Goal: Task Accomplishment & Management: Use online tool/utility

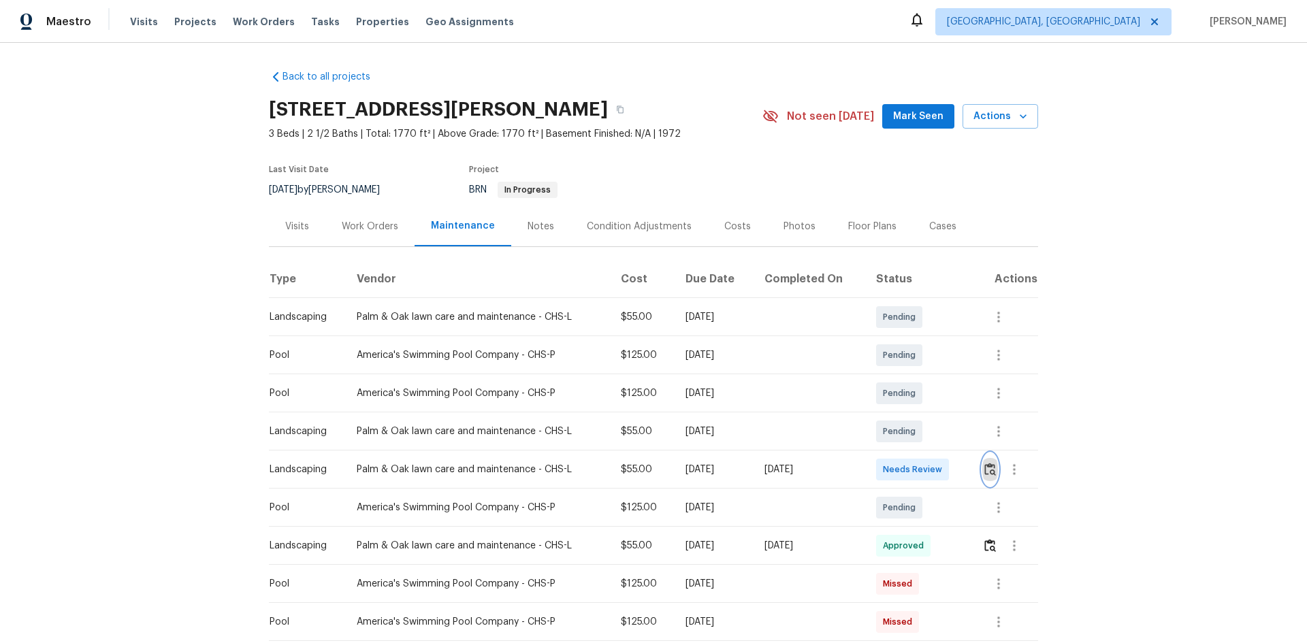
click at [929, 430] on img "button" at bounding box center [990, 469] width 12 height 13
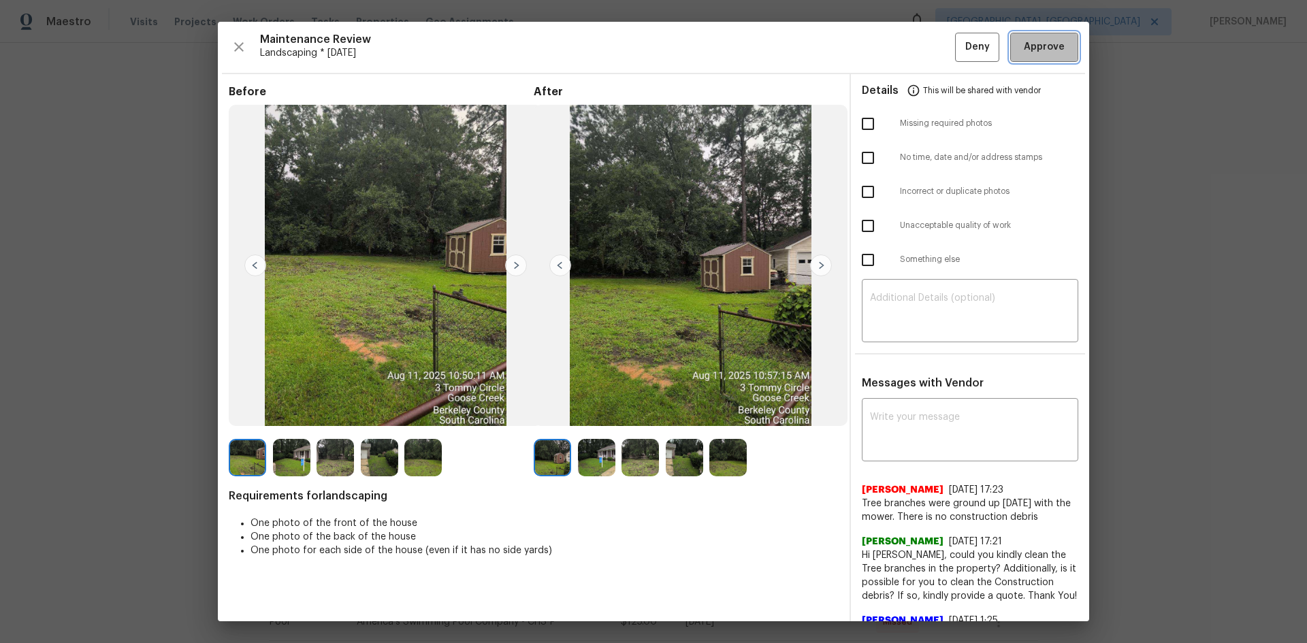
click at [929, 47] on span "Approve" at bounding box center [1043, 47] width 41 height 17
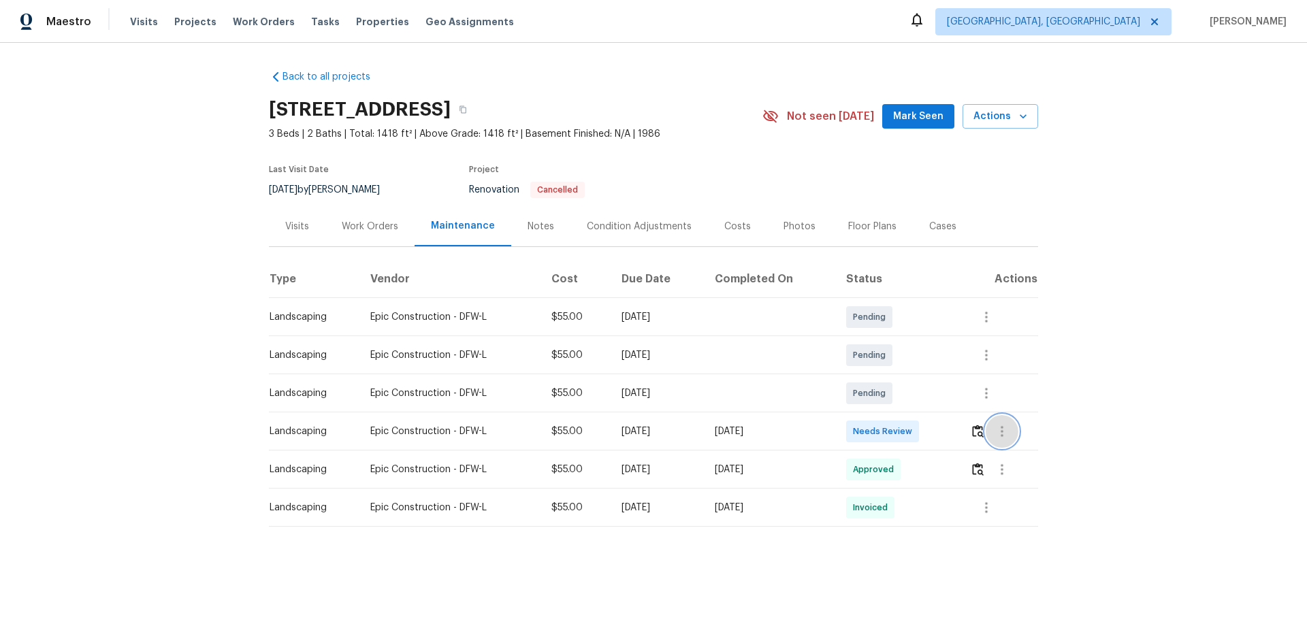
click at [929, 430] on button "button" at bounding box center [1001, 431] width 33 height 33
click at [929, 430] on div at bounding box center [653, 321] width 1307 height 643
click at [929, 430] on img "button" at bounding box center [978, 431] width 12 height 13
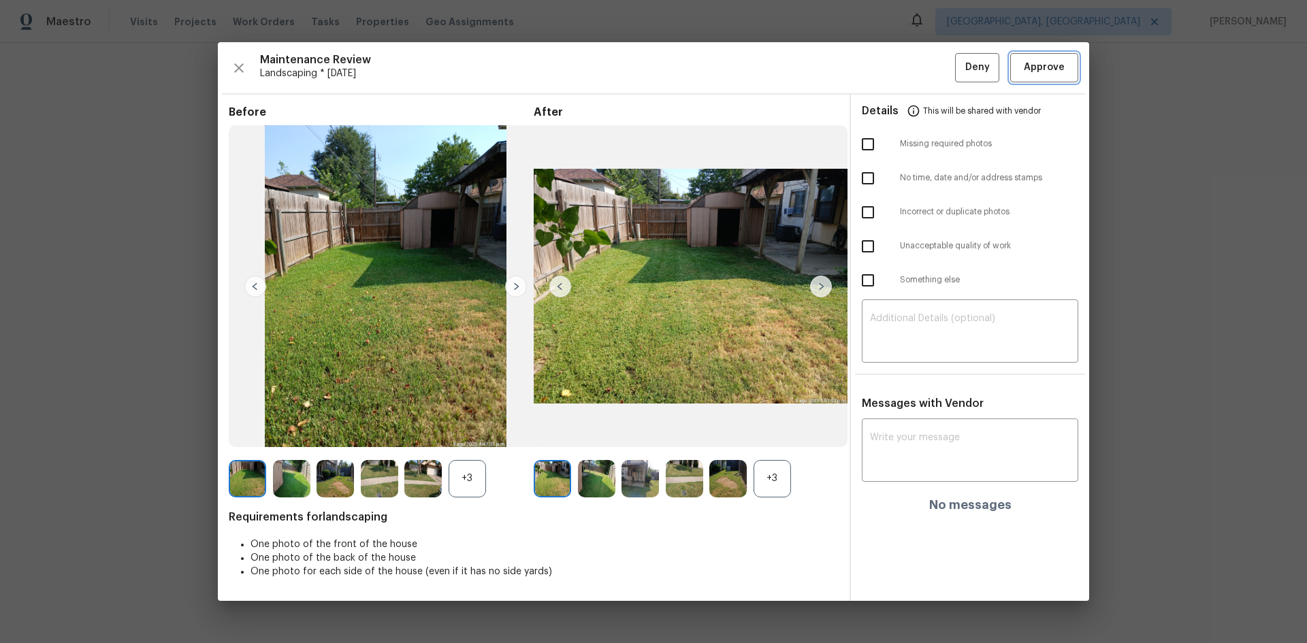
click at [929, 63] on button "Approve" at bounding box center [1044, 67] width 68 height 29
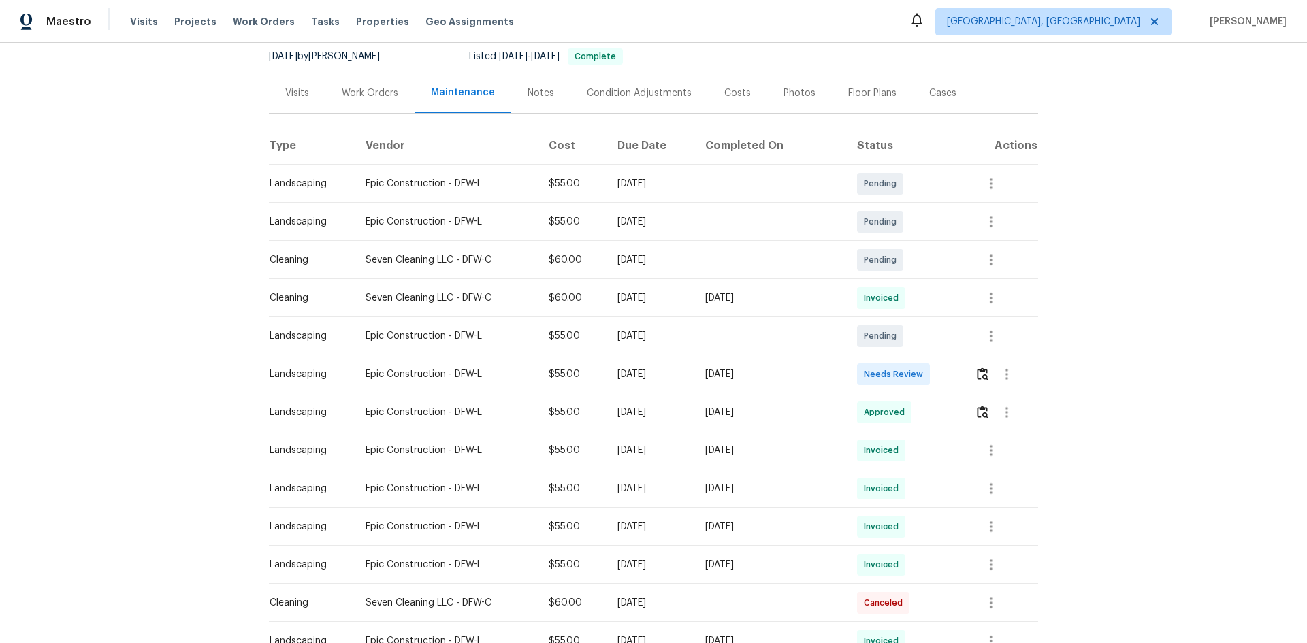
scroll to position [136, 0]
click at [929, 372] on img "button" at bounding box center [982, 371] width 12 height 13
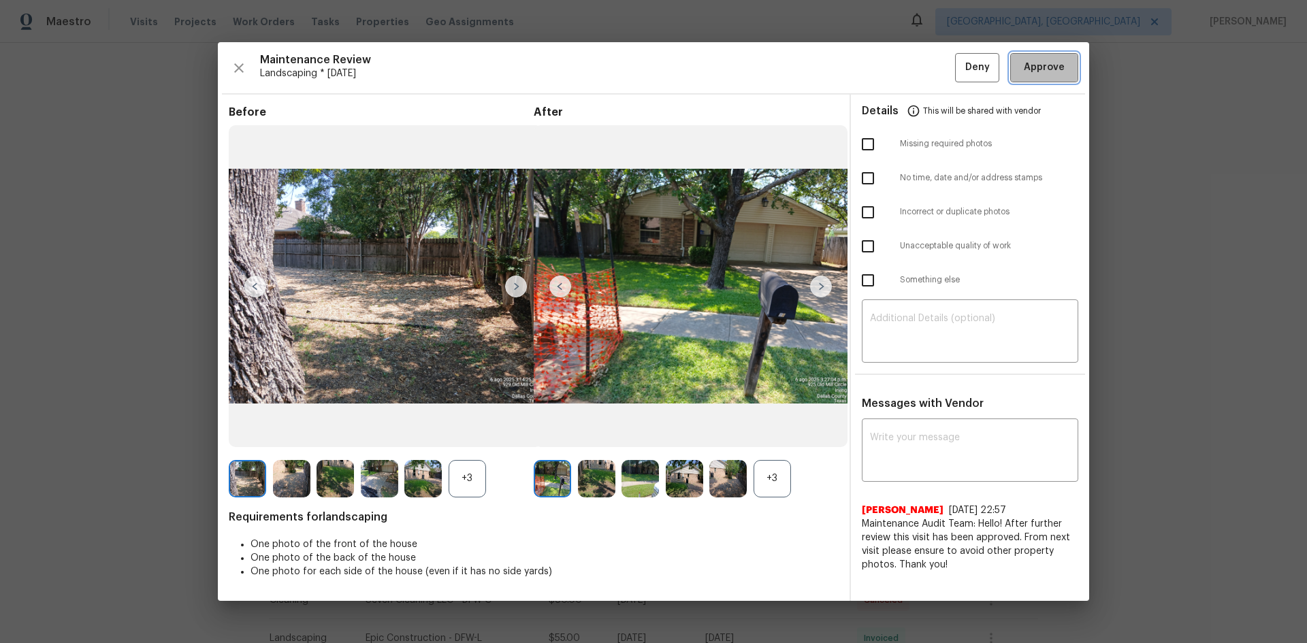
click at [929, 74] on span "Approve" at bounding box center [1043, 67] width 41 height 17
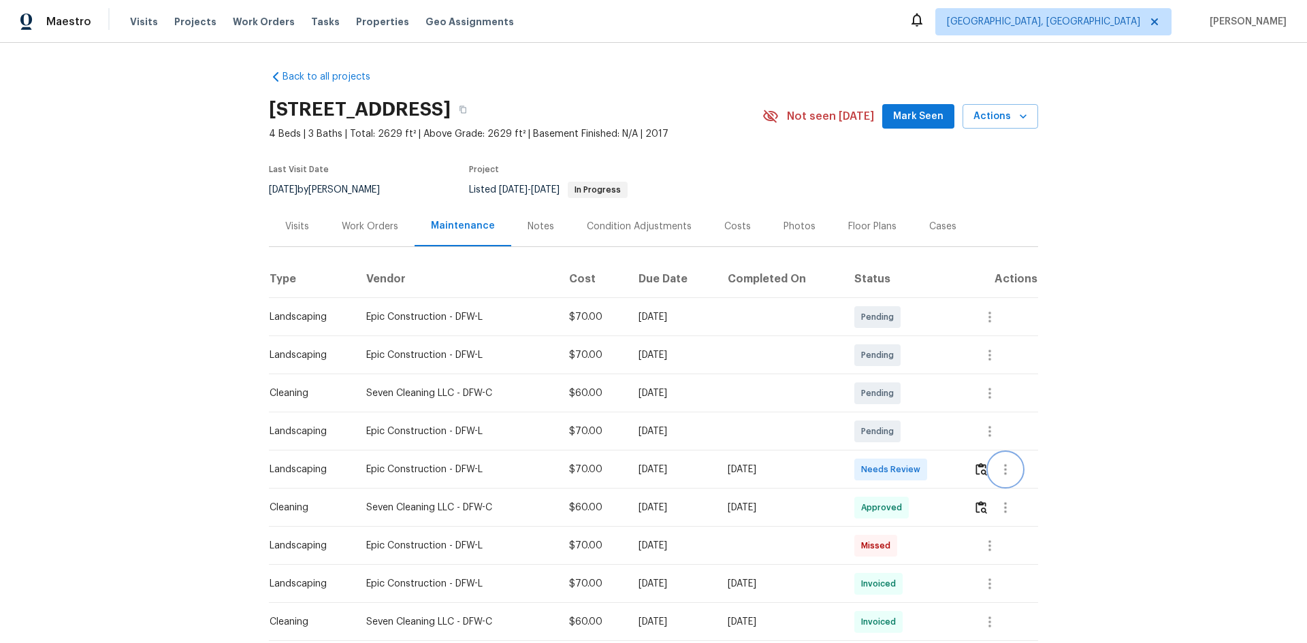
click at [929, 430] on button "button" at bounding box center [1005, 469] width 33 height 33
click at [929, 430] on div at bounding box center [653, 321] width 1307 height 643
click at [929, 430] on img "button" at bounding box center [981, 469] width 12 height 13
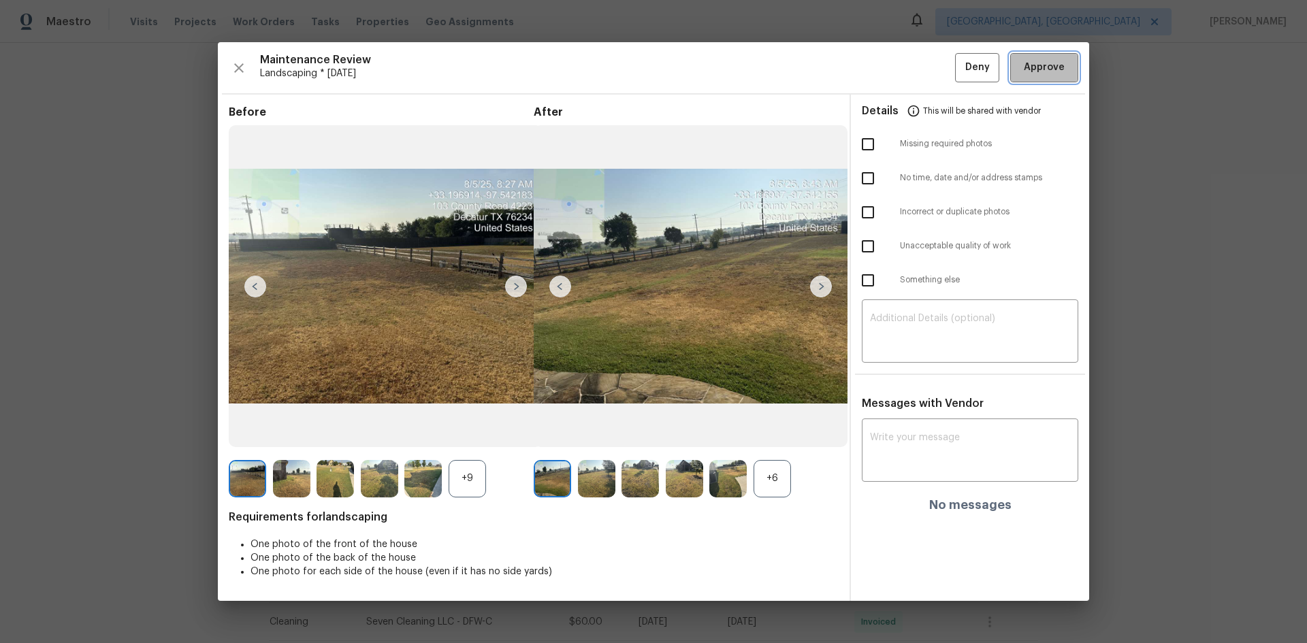
drag, startPoint x: 1044, startPoint y: 76, endPoint x: 1042, endPoint y: 63, distance: 13.0
click at [929, 71] on span "Approve" at bounding box center [1043, 67] width 41 height 17
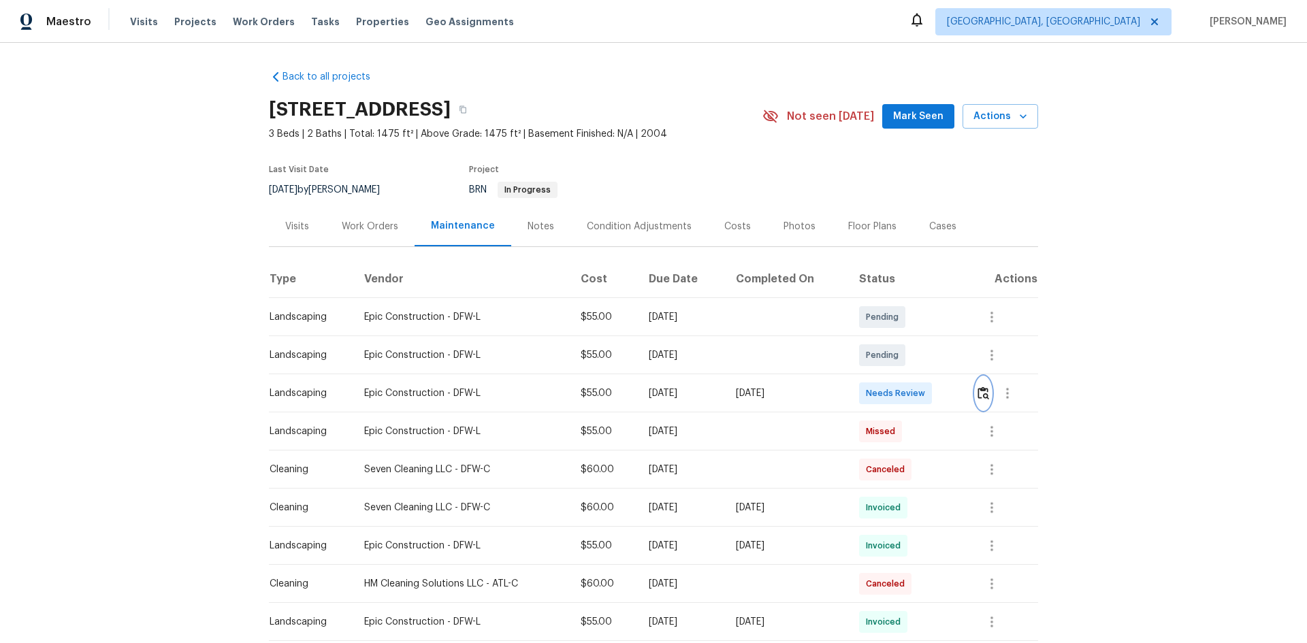
click at [929, 397] on img "button" at bounding box center [983, 393] width 12 height 13
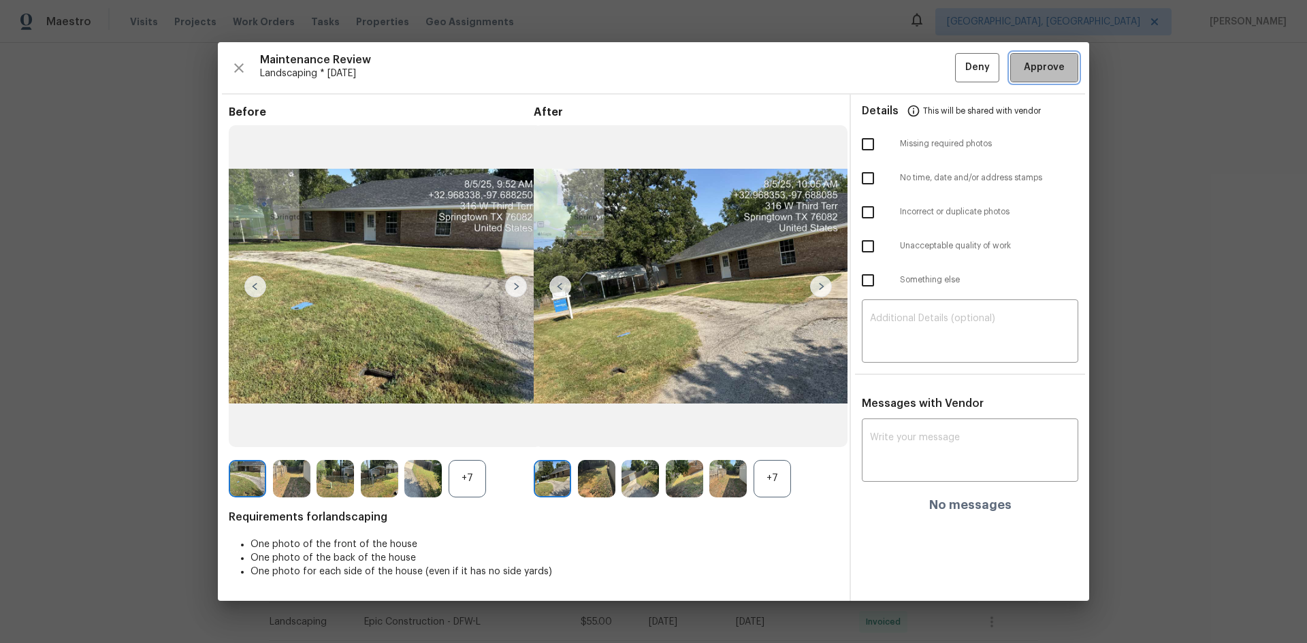
click at [929, 73] on span "Approve" at bounding box center [1043, 67] width 41 height 17
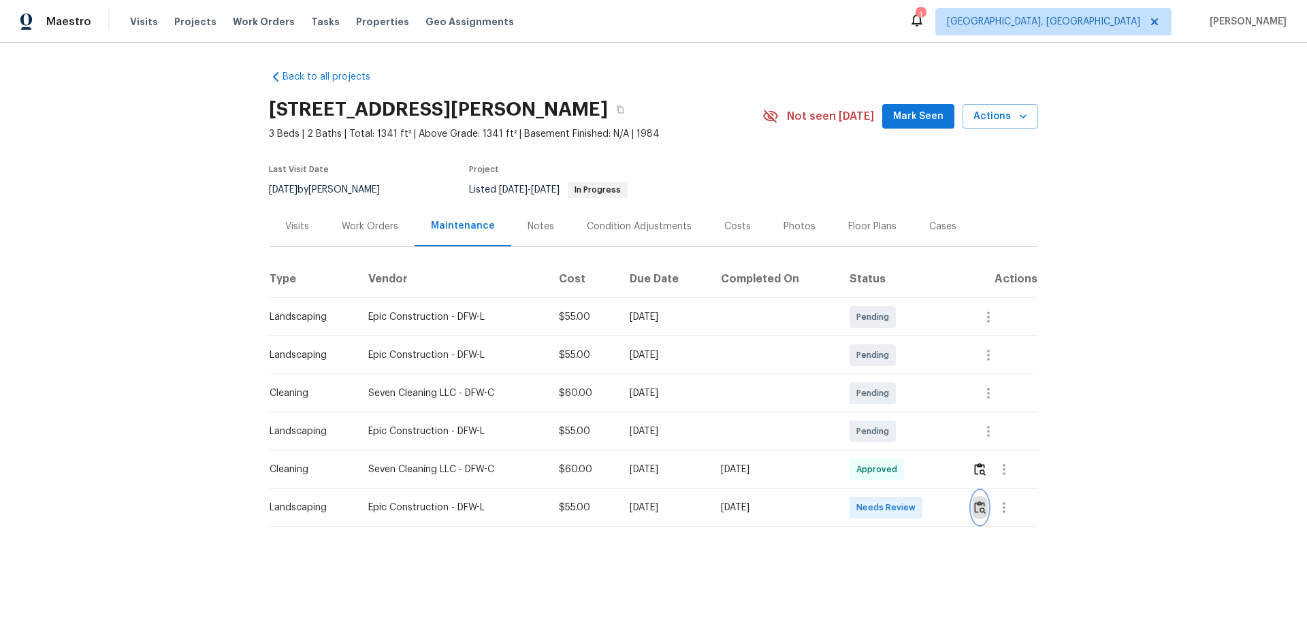
click at [929, 430] on img "button" at bounding box center [980, 507] width 12 height 13
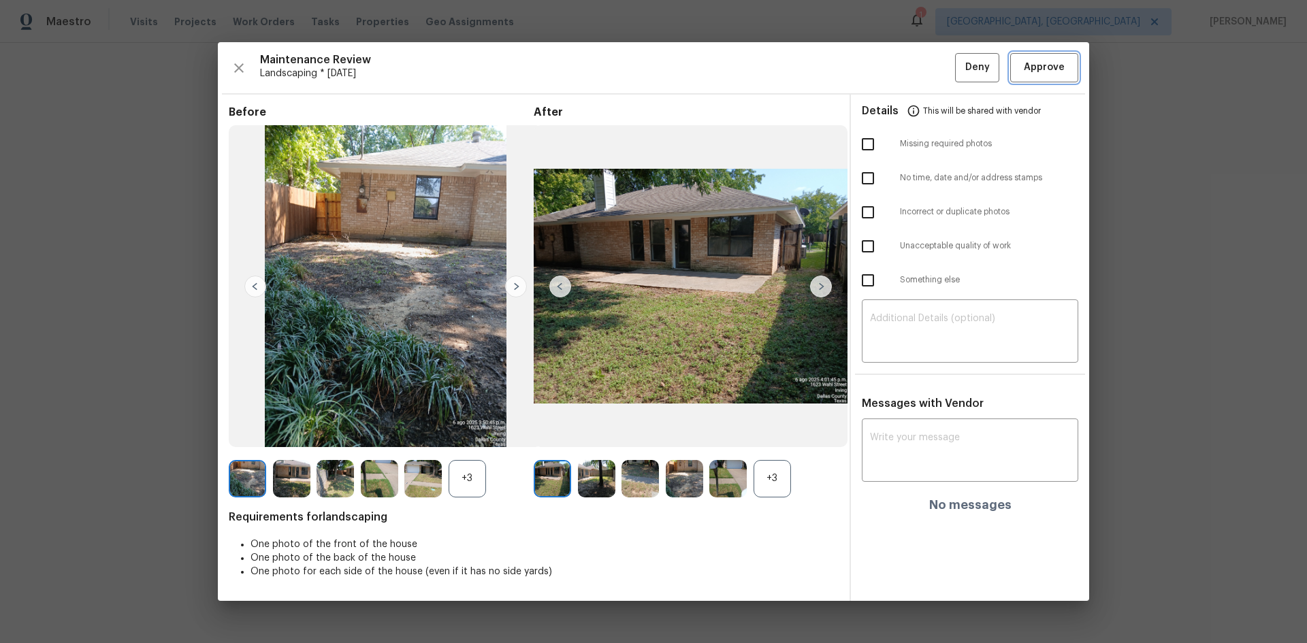
click at [929, 68] on span "Approve" at bounding box center [1043, 67] width 41 height 17
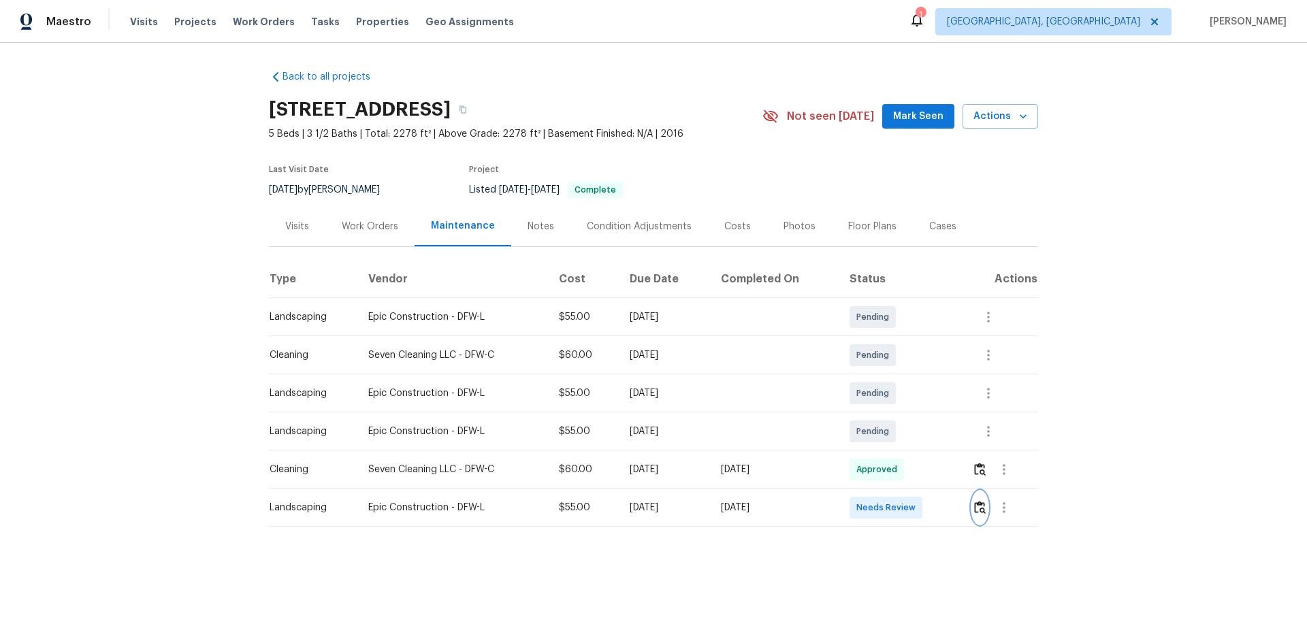
click at [929, 430] on img "button" at bounding box center [980, 507] width 12 height 13
click at [929, 430] on div at bounding box center [1004, 507] width 65 height 33
click at [929, 430] on button "button" at bounding box center [980, 507] width 16 height 33
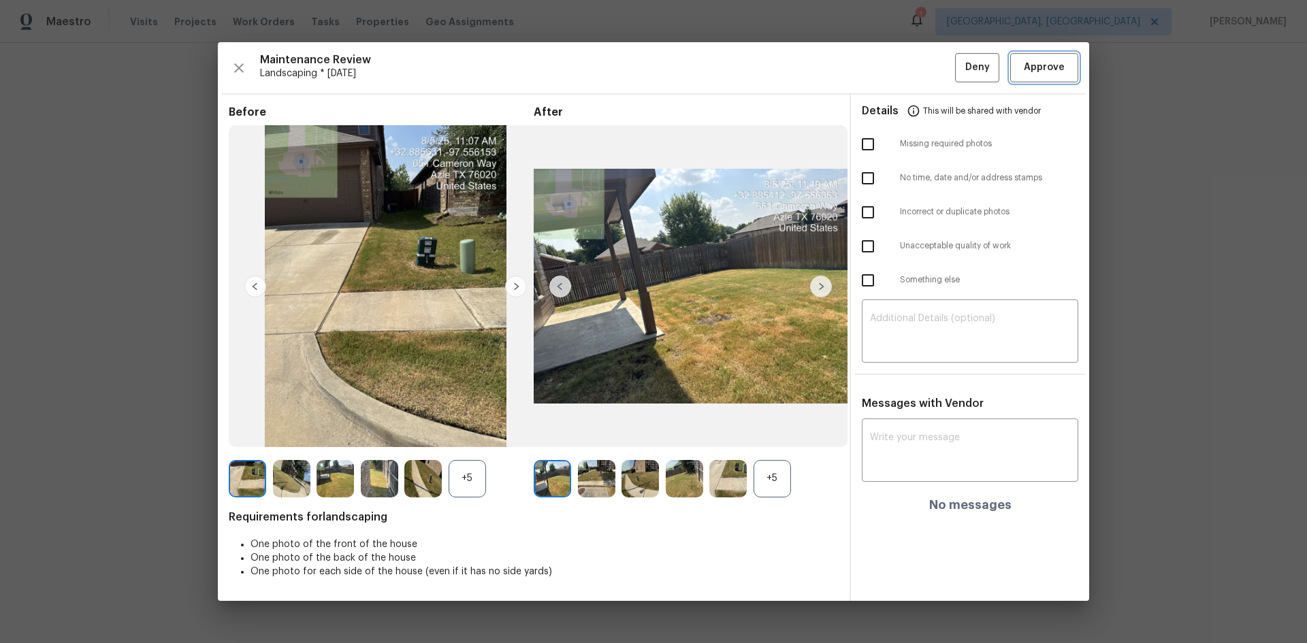
click at [929, 75] on span "Approve" at bounding box center [1043, 67] width 41 height 17
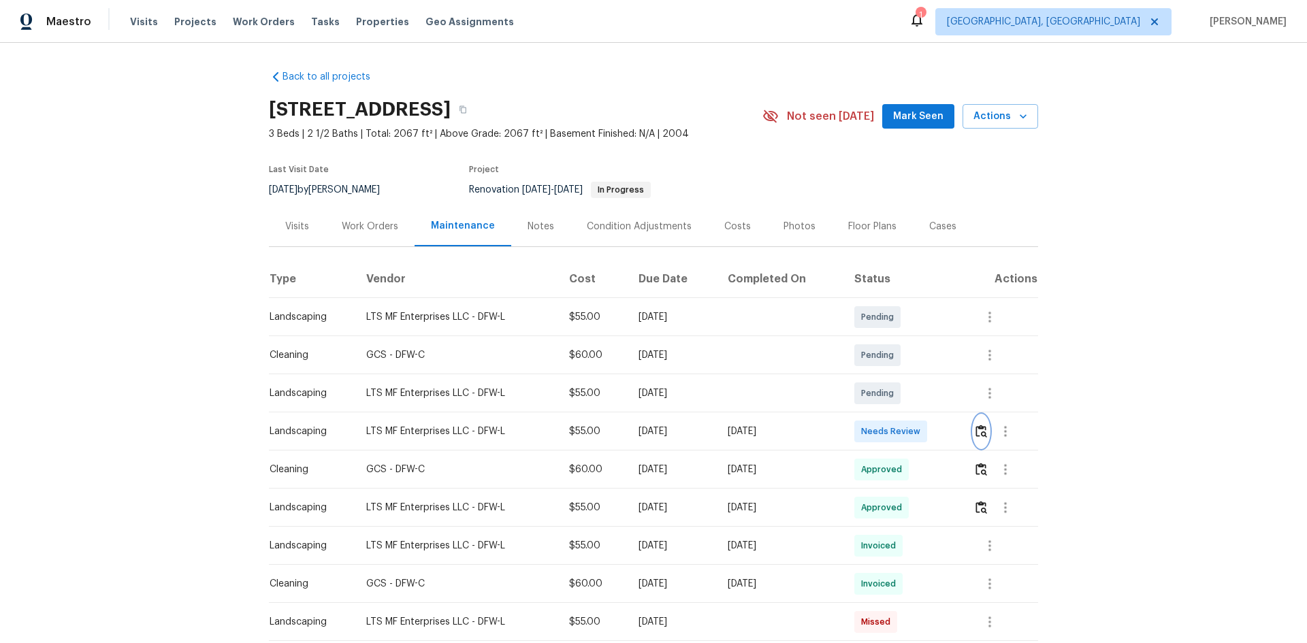
click at [929, 430] on img "button" at bounding box center [981, 431] width 12 height 13
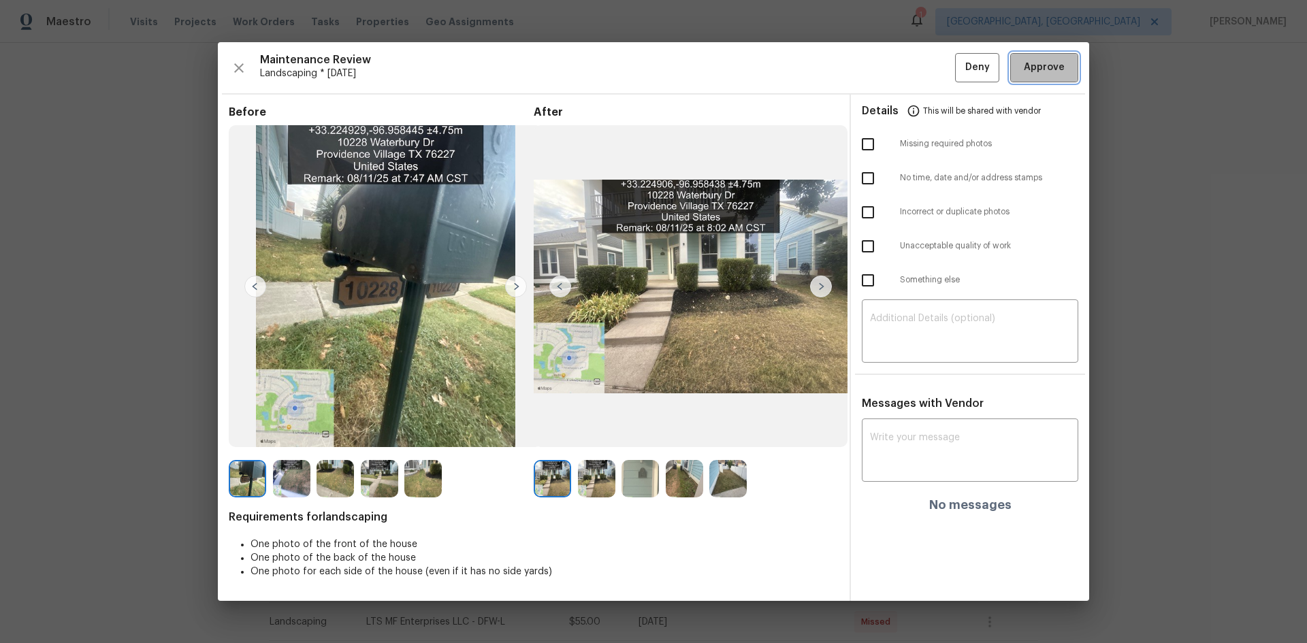
drag, startPoint x: 1049, startPoint y: 69, endPoint x: 1032, endPoint y: 59, distance: 19.3
click at [929, 68] on span "Approve" at bounding box center [1043, 67] width 41 height 17
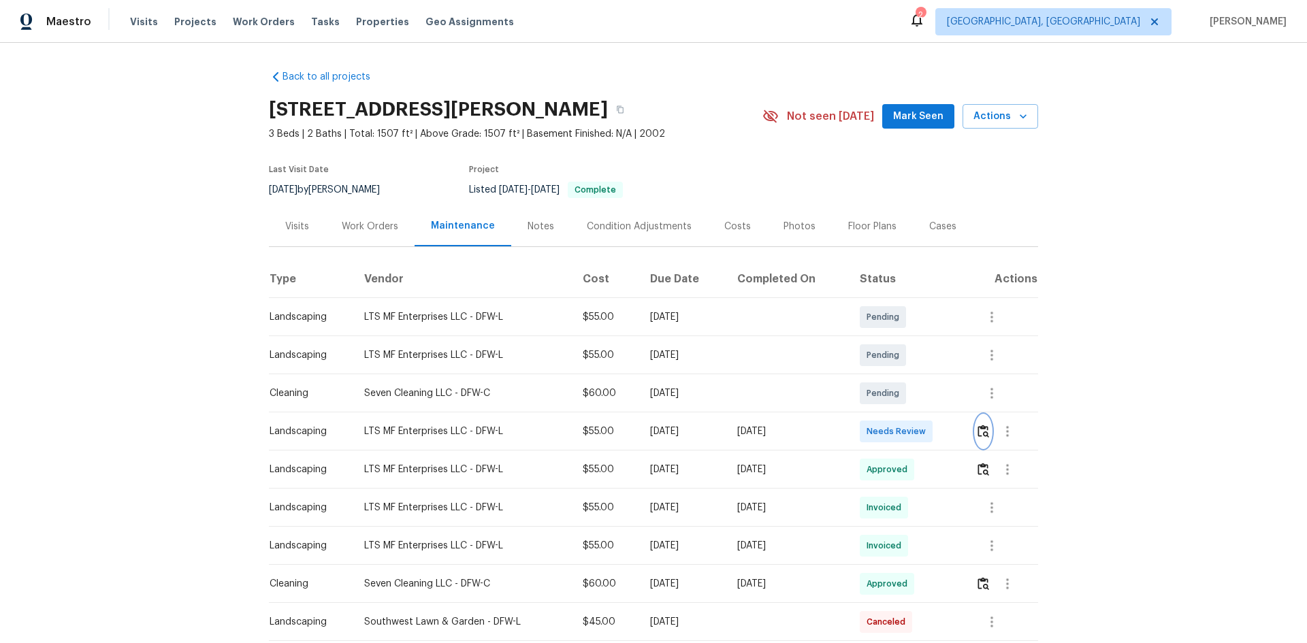
click at [929, 430] on img "button" at bounding box center [983, 431] width 12 height 13
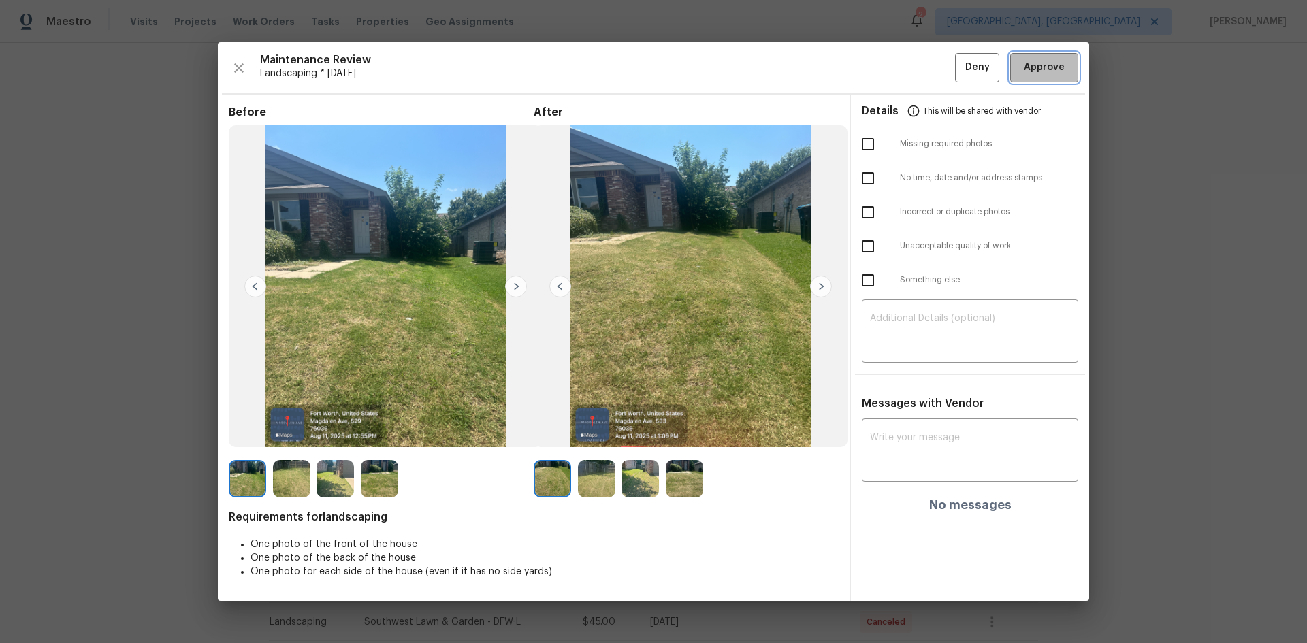
click at [929, 73] on span "Approve" at bounding box center [1043, 67] width 41 height 17
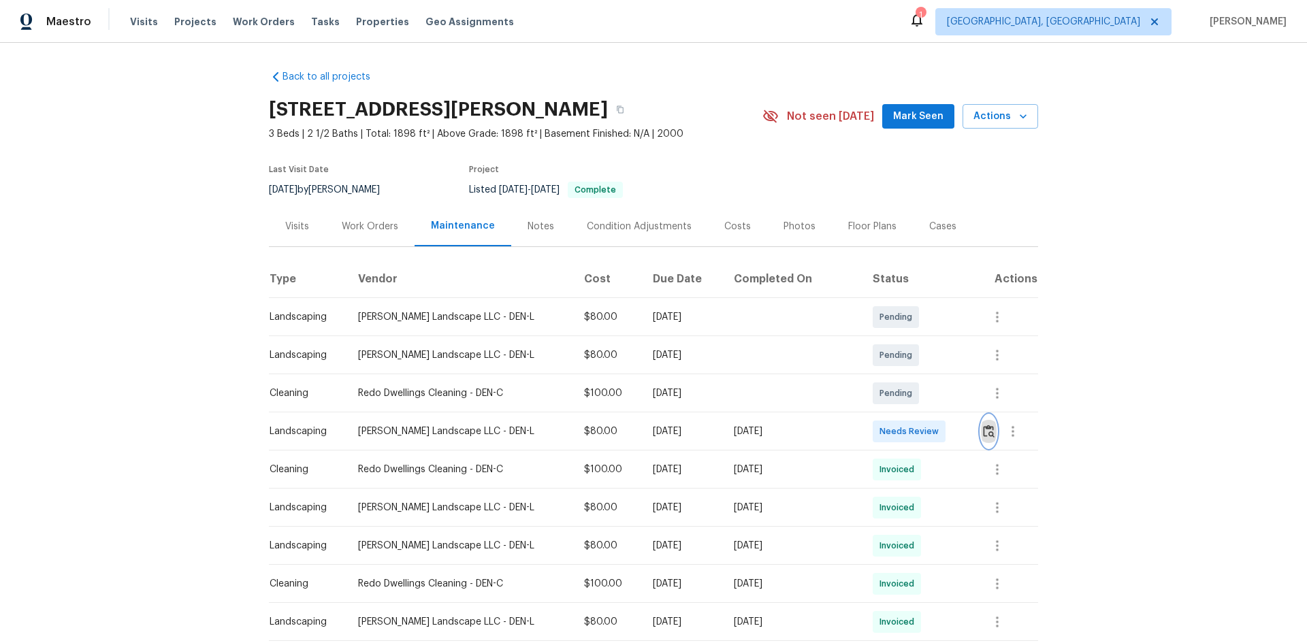
click at [929, 430] on img "button" at bounding box center [989, 431] width 12 height 13
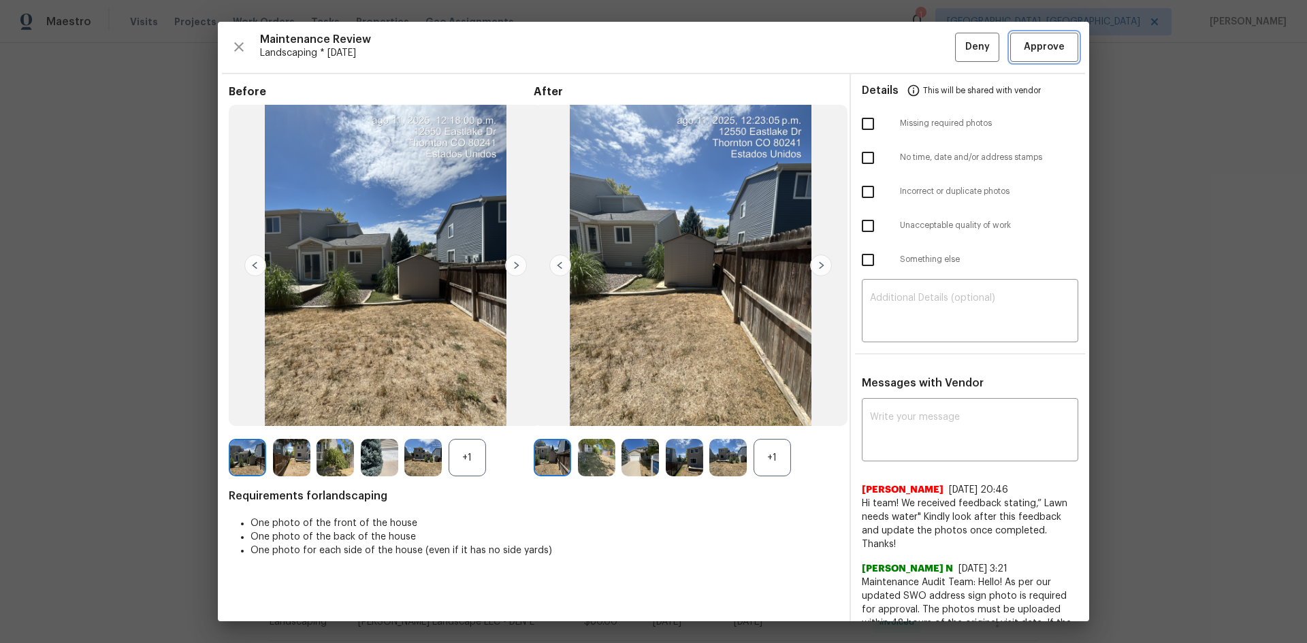
click at [929, 39] on span "Approve" at bounding box center [1043, 47] width 41 height 17
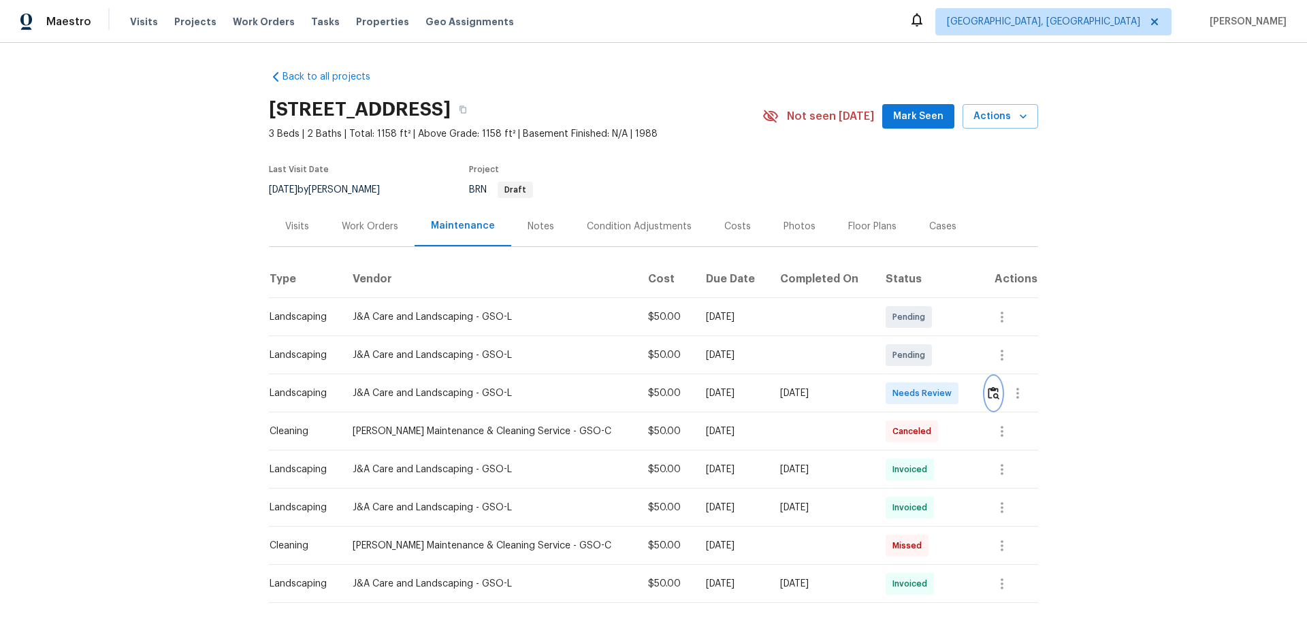
click at [929, 399] on img "button" at bounding box center [993, 393] width 12 height 13
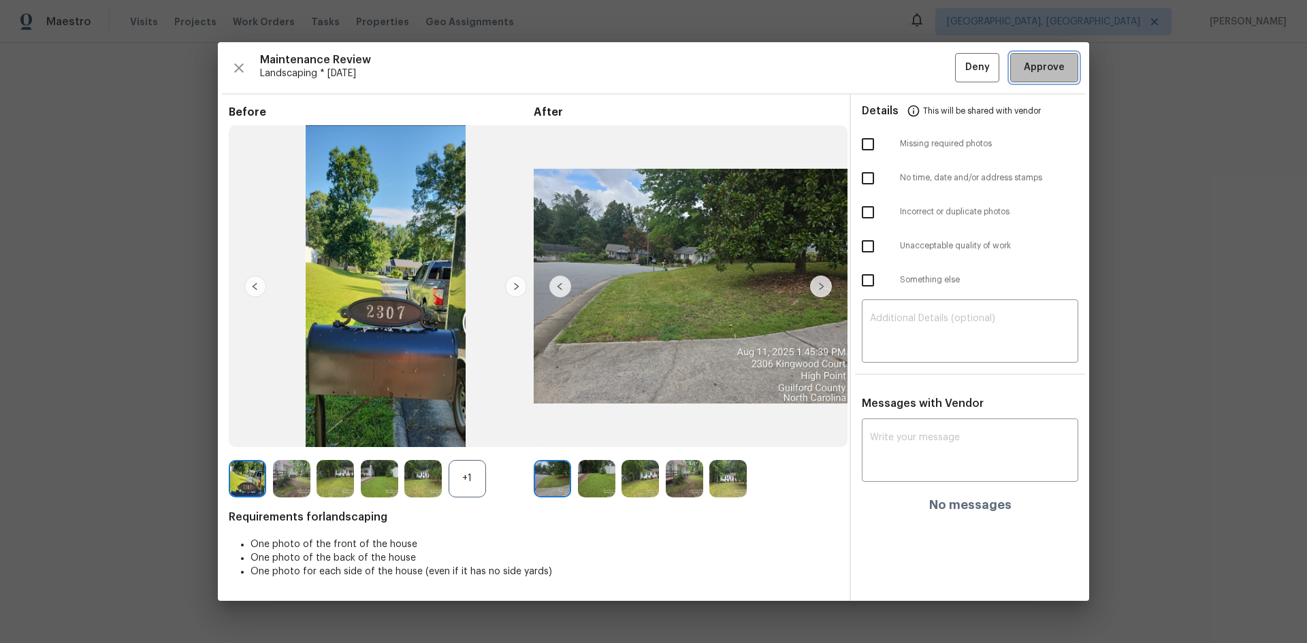
click at [929, 67] on span "Approve" at bounding box center [1043, 67] width 41 height 17
